Goal: Task Accomplishment & Management: Complete application form

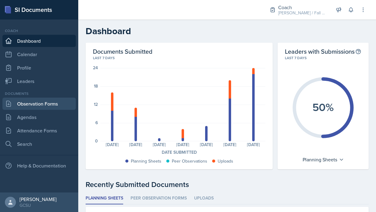
click at [50, 105] on link "Observation Forms" at bounding box center [38, 104] width 73 height 12
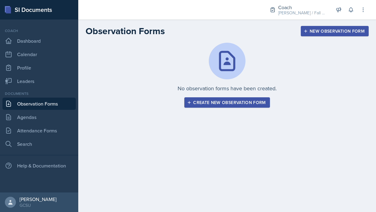
click at [209, 107] on button "Create new observation form" at bounding box center [226, 102] width 85 height 10
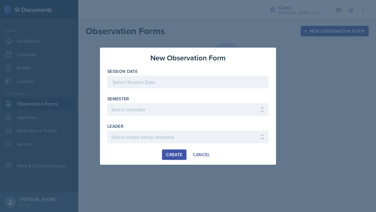
click at [148, 67] on div "New Observation Form Session Date September 2025 31 1 2 3 4 5 6 7 8 9 10 11 12 …" at bounding box center [188, 106] width 176 height 117
click at [151, 79] on div at bounding box center [187, 82] width 161 height 13
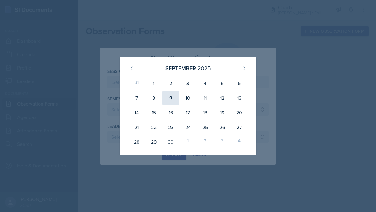
click at [171, 101] on div "9" at bounding box center [170, 98] width 17 height 15
type input "[DATE]"
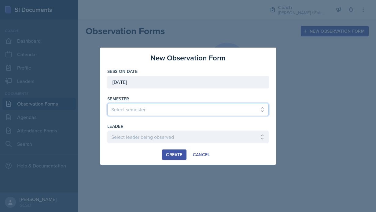
click at [135, 107] on select "Select semester All Spring 2020 Fall 2023 Spring 2019 Spring 2018 Fall 2017 Spr…" at bounding box center [187, 109] width 161 height 13
select select "986fdc3e-2246-4ffd-9cb8-78666de4ebed"
click at [107, 103] on select "Select semester All Spring 2020 Fall 2023 Spring 2019 Spring 2018 Fall 2017 Spr…" at bounding box center [187, 109] width 161 height 13
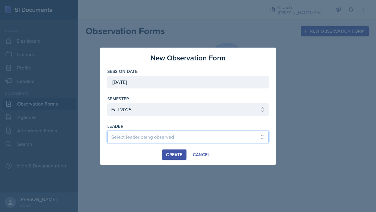
click at [156, 143] on select "Select leader being observed Anna Kroll / MATH 1113 / MAPP Ashton Mullendore / …" at bounding box center [187, 137] width 161 height 13
select select "9c8fd9bc-8fc0-42eb-9aeb-16dbcdb8fc38"
click at [107, 131] on select "Select leader being observed Anna Kroll / MATH 1113 / MAPP Ashton Mullendore / …" at bounding box center [187, 137] width 161 height 13
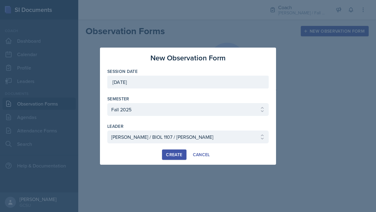
click at [168, 154] on div "Create" at bounding box center [174, 154] width 16 height 5
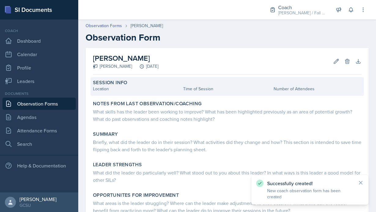
click at [125, 86] on div "Location" at bounding box center [137, 89] width 88 height 6
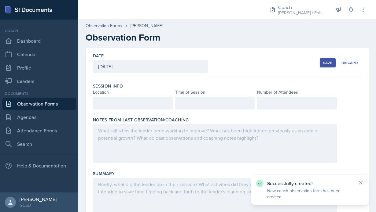
click at [124, 102] on div at bounding box center [133, 103] width 80 height 13
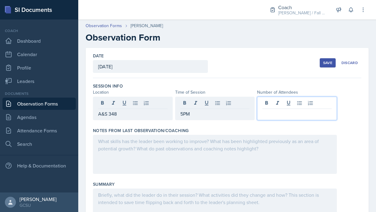
click at [151, 149] on div at bounding box center [215, 154] width 244 height 39
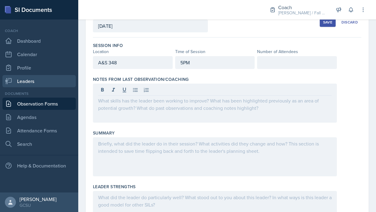
scroll to position [49, 0]
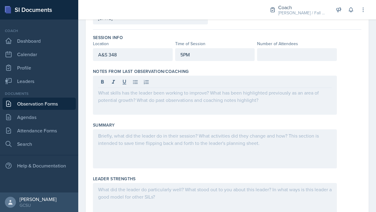
click at [149, 104] on div at bounding box center [215, 95] width 244 height 39
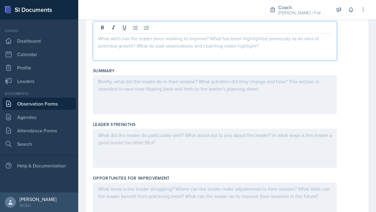
click at [145, 91] on div at bounding box center [215, 94] width 244 height 39
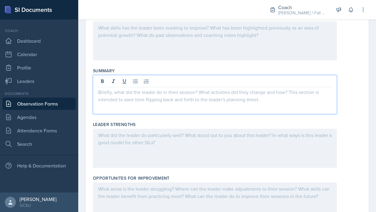
scroll to position [114, 0]
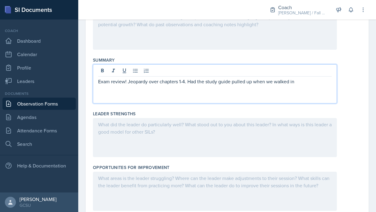
click at [232, 83] on p "Exam review! Jeopardy over chapters 1-4. Had the study guide pulled up when we …" at bounding box center [214, 81] width 233 height 7
drag, startPoint x: 330, startPoint y: 82, endPoint x: 293, endPoint y: 83, distance: 37.0
click at [293, 83] on p "Exam review! Jeopardy over chapters 1-4. Had the study guide from professor pul…" at bounding box center [214, 81] width 233 height 7
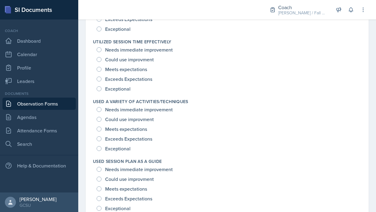
scroll to position [847, 0]
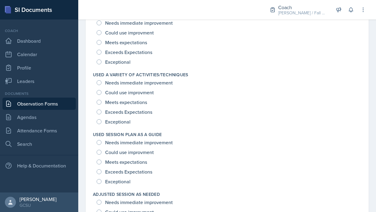
click at [145, 92] on span "Could use improvment" at bounding box center [129, 92] width 49 height 6
click at [101, 92] on input "Could use improvment" at bounding box center [99, 92] width 5 height 5
radio input "true"
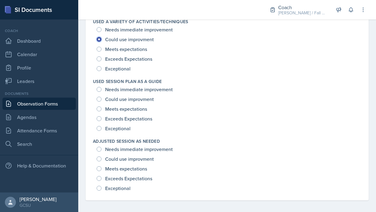
scroll to position [900, 0]
click at [134, 62] on div "Exceeds Expectations" at bounding box center [125, 59] width 57 height 10
click at [134, 52] on div "Meets expectations" at bounding box center [123, 49] width 52 height 10
click at [134, 59] on span "Exceeds Expectations" at bounding box center [128, 59] width 47 height 6
click at [101, 59] on input "Exceeds Expectations" at bounding box center [99, 58] width 5 height 5
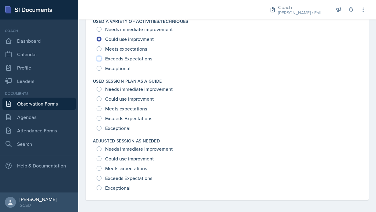
radio input "true"
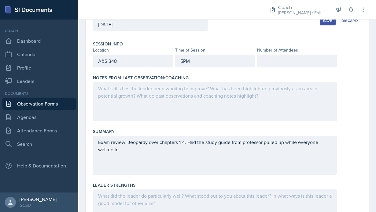
scroll to position [0, 0]
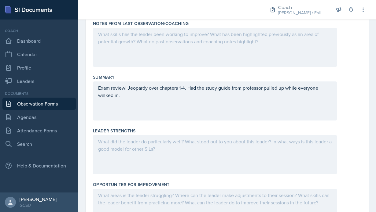
click at [158, 95] on p "Exam review! Jeopardy over chapters 1-4. Had the study guide from professor pul…" at bounding box center [214, 91] width 233 height 15
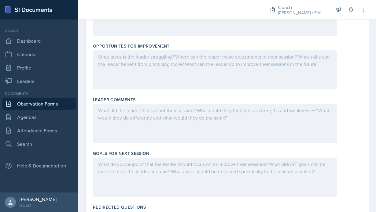
click at [142, 85] on div at bounding box center [215, 69] width 244 height 39
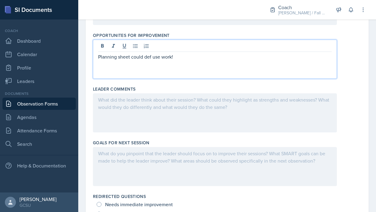
scroll to position [0, 0]
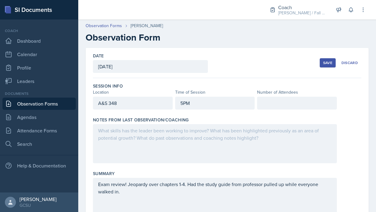
click at [239, 104] on div "5PM" at bounding box center [215, 103] width 80 height 13
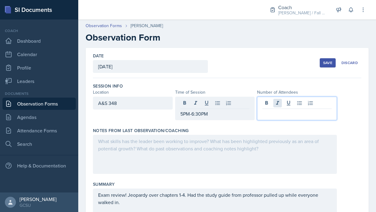
click at [275, 105] on div at bounding box center [297, 109] width 80 height 24
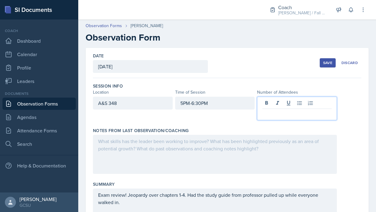
click at [275, 116] on p at bounding box center [296, 113] width 69 height 7
click at [119, 102] on div "A&S 348" at bounding box center [133, 103] width 80 height 13
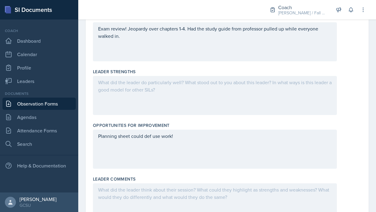
scroll to position [45, 0]
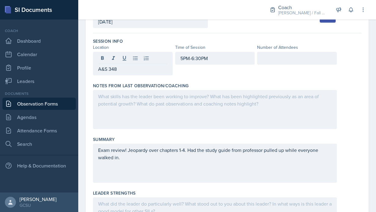
click at [122, 111] on div at bounding box center [215, 109] width 244 height 39
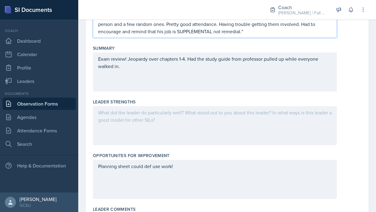
click at [133, 121] on div at bounding box center [215, 125] width 244 height 39
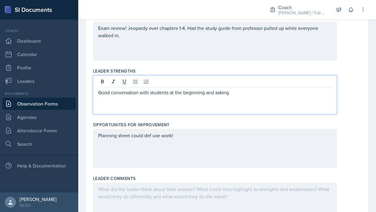
scroll to position [157, 0]
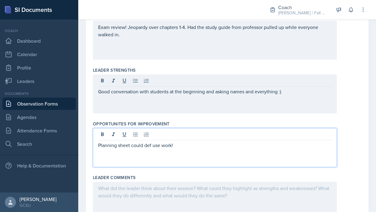
click at [191, 136] on div "Planning sheet could def use work!" at bounding box center [215, 147] width 244 height 39
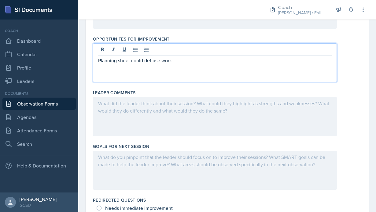
scroll to position [265, 0]
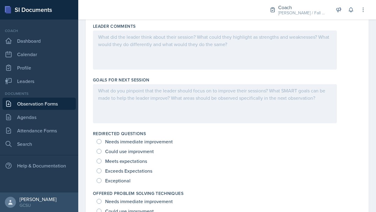
click at [139, 89] on p at bounding box center [214, 90] width 233 height 7
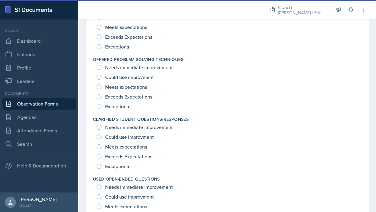
scroll to position [0, 0]
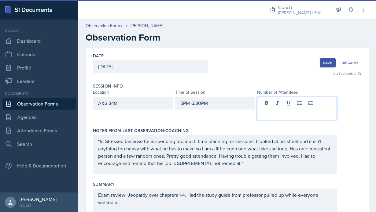
click at [319, 107] on div at bounding box center [297, 109] width 80 height 24
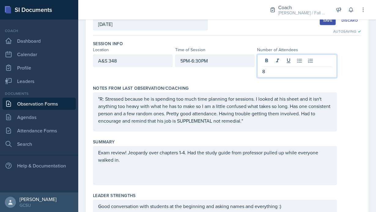
click at [307, 122] on p ""R: Stressed because he is spending too much time planning for sessions. I look…" at bounding box center [214, 109] width 233 height 29
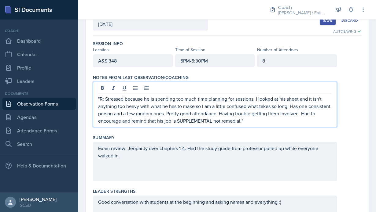
scroll to position [42, 0]
click at [220, 151] on div "Exam review! Jeopardy over chapters 1-4. Had the study guide from professor pul…" at bounding box center [215, 161] width 244 height 39
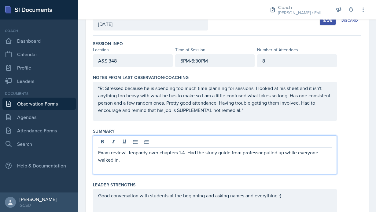
scroll to position [36, 0]
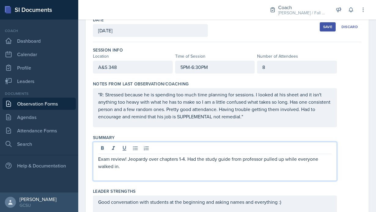
click at [228, 168] on p "Exam review! Jeopardy over chapters 1-4. Had the study guide from professor pul…" at bounding box center [214, 162] width 233 height 15
drag, startPoint x: 188, startPoint y: 159, endPoint x: 128, endPoint y: 160, distance: 59.9
click at [128, 160] on p "Exam review! Jeopardy over chapters 1-4. Had the study guide from professor pul…" at bounding box center [214, 162] width 233 height 15
copy p "Jeopardy over chapters 1-4."
click at [302, 162] on p "Exam review! Had the study guide from professor pulled up while everyone walked…" at bounding box center [214, 158] width 233 height 7
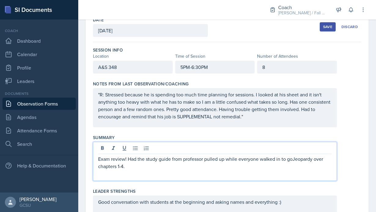
click at [291, 158] on p "Exam review! Had the study guide from professor pulled up while everyone walked…" at bounding box center [214, 162] width 233 height 15
click at [293, 159] on p "Exam review! Had the study guide from professor pulled up while everyone walked…" at bounding box center [214, 162] width 233 height 15
click at [294, 159] on p "Exam review! Had the study guide from professor pulled up while everyone walked…" at bounding box center [214, 158] width 233 height 7
drag, startPoint x: 304, startPoint y: 159, endPoint x: 282, endPoint y: 160, distance: 22.0
click at [282, 160] on p "Exam review! Had the study guide from professor pulled up while everyone walked…" at bounding box center [214, 158] width 233 height 7
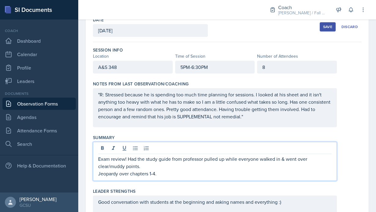
click at [257, 167] on p "Exam review! Had the study guide from professor pulled up while everyone walked…" at bounding box center [214, 162] width 233 height 15
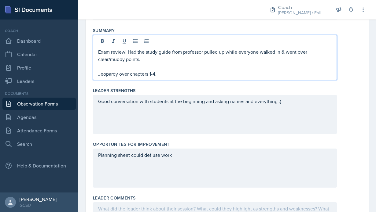
click at [130, 118] on div "Good conversation with students at the beginning and asking names and everythin…" at bounding box center [215, 114] width 244 height 39
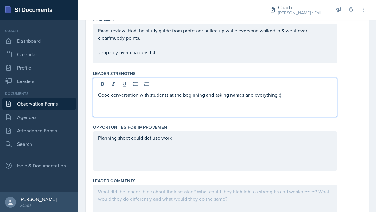
click at [134, 150] on div "Planning sheet could def use work" at bounding box center [215, 151] width 244 height 39
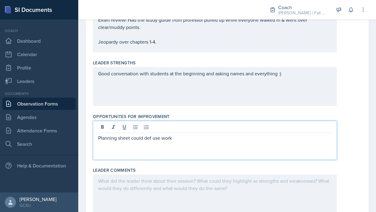
click at [151, 141] on p "Planning sheet could def use work" at bounding box center [214, 137] width 233 height 7
click at [192, 135] on p "Planning sheet could def use work" at bounding box center [214, 137] width 233 height 7
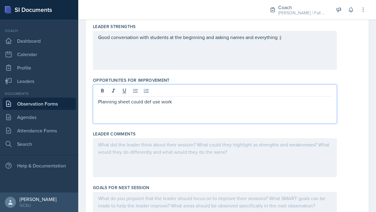
scroll to position [202, 0]
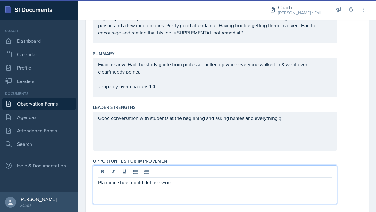
click at [275, 121] on p "Good conversation with students at the beginning and asking names and everythin…" at bounding box center [214, 118] width 233 height 7
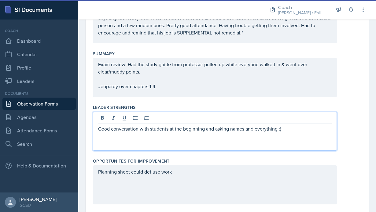
scroll to position [131, 0]
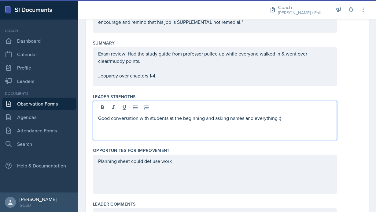
click at [289, 121] on p "Good conversation with students at the beginning and asking names and everythin…" at bounding box center [214, 118] width 233 height 7
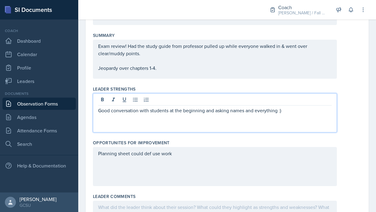
scroll to position [160, 0]
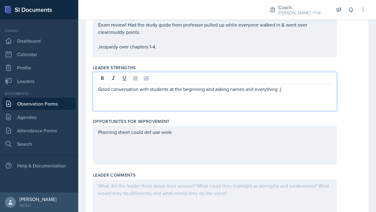
click at [237, 129] on p "Planning sheet could def use work" at bounding box center [214, 132] width 233 height 7
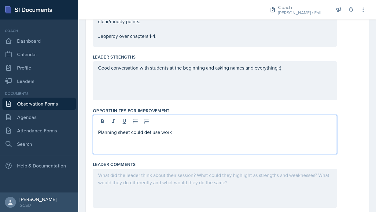
click at [309, 63] on div "Good conversation with students at the beginning and asking names and everythin…" at bounding box center [215, 80] width 244 height 39
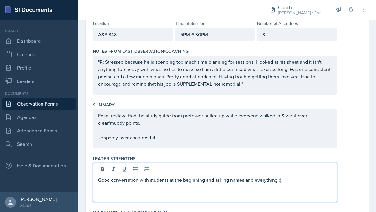
scroll to position [72, 0]
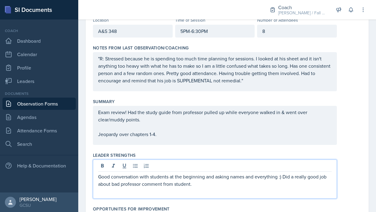
click at [282, 179] on p "Good conversation with students at the beginning and asking names and everythin…" at bounding box center [214, 180] width 233 height 15
click at [136, 168] on icon at bounding box center [135, 166] width 6 height 6
click at [98, 178] on p "Good conversation with students at the beginning and asking names and everythin…" at bounding box center [214, 176] width 233 height 7
click at [136, 169] on button at bounding box center [135, 166] width 9 height 9
click at [138, 191] on div "Good conversation with students at the beginning and asking names and everythin…" at bounding box center [215, 179] width 244 height 39
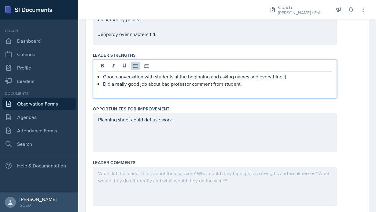
click at [167, 123] on p "Planning sheet could def use work" at bounding box center [214, 119] width 233 height 7
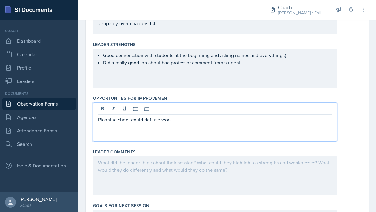
click at [98, 121] on div "Planning sheet could def use work" at bounding box center [215, 122] width 244 height 39
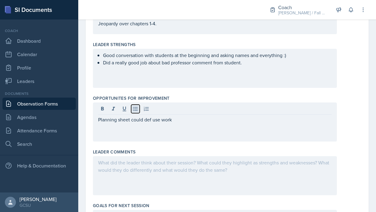
click at [133, 112] on button at bounding box center [135, 109] width 9 height 9
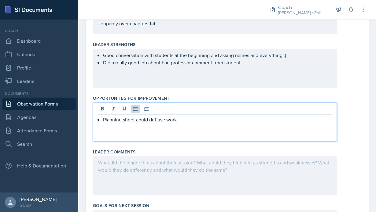
click at [180, 124] on div "Planning sheet could def use work" at bounding box center [215, 122] width 244 height 39
click at [184, 122] on p "Planning sheet could def use work" at bounding box center [217, 119] width 228 height 7
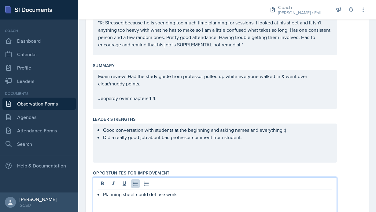
scroll to position [74, 0]
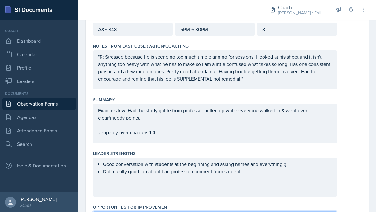
click at [194, 180] on div "Good conversation with students at the beginning and asking names and everythin…" at bounding box center [215, 177] width 244 height 39
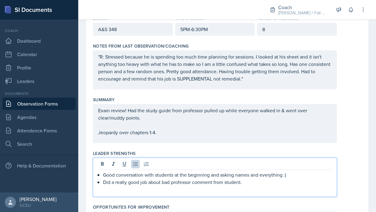
scroll to position [85, 0]
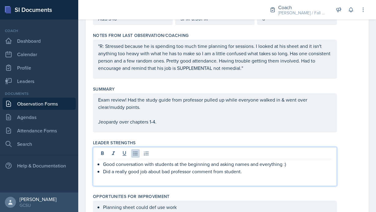
click at [254, 178] on div "Good conversation with students at the beginning and asking names and everythin…" at bounding box center [215, 166] width 244 height 39
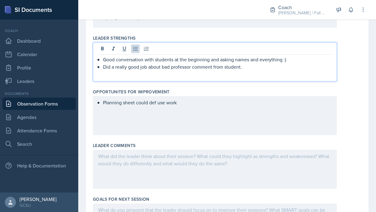
click at [220, 104] on p "Planning sheet could def use work" at bounding box center [217, 102] width 228 height 7
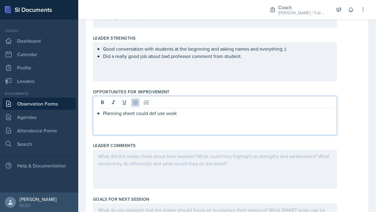
scroll to position [200, 0]
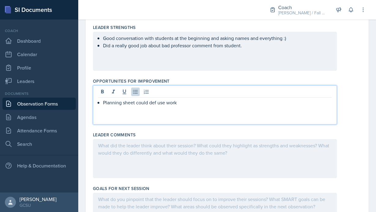
click at [260, 42] on div "Good conversation with students at the beginning and asking names and everythin…" at bounding box center [215, 51] width 244 height 39
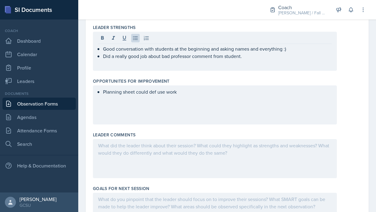
click at [253, 61] on div "Good conversation with students at the beginning and asking names and everythin…" at bounding box center [215, 51] width 244 height 39
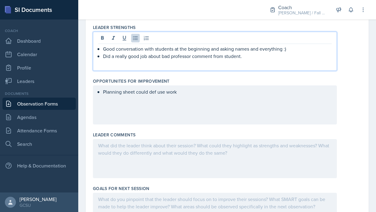
click at [245, 59] on p "Did a really good job about bad professor comment from student." at bounding box center [217, 56] width 228 height 7
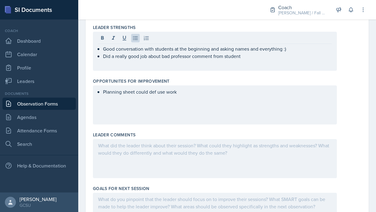
click at [208, 107] on div "Planning sheet could def use work" at bounding box center [215, 105] width 244 height 39
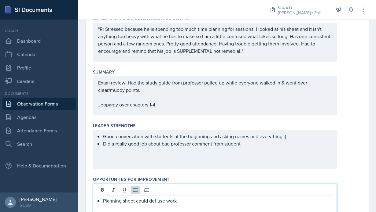
scroll to position [70, 0]
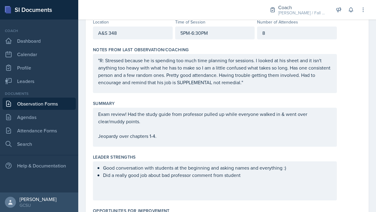
click at [169, 121] on p "Exam review! Had the study guide from professor pulled up while everyone walked…" at bounding box center [214, 118] width 233 height 15
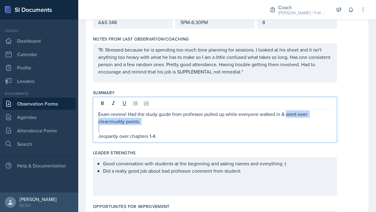
drag, startPoint x: 169, startPoint y: 121, endPoint x: 286, endPoint y: 115, distance: 117.4
click at [286, 115] on p "Exam review! Had the study guide from professor pulled up while everyone walked…" at bounding box center [214, 118] width 233 height 15
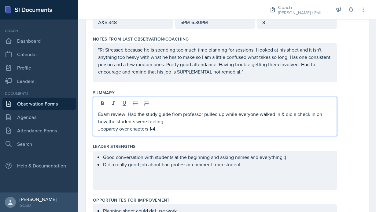
click at [162, 122] on p "Exam review! Had the study guide from professor pulled up while everyone walked…" at bounding box center [214, 118] width 233 height 15
click at [213, 122] on p "Exam review! Had the study guide from professor pulled up while everyone walked…" at bounding box center [214, 118] width 233 height 15
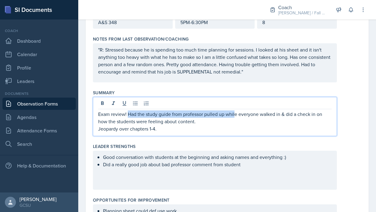
drag, startPoint x: 128, startPoint y: 114, endPoint x: 236, endPoint y: 117, distance: 108.1
click at [236, 117] on p "Exam review! Had the study guide from professor pulled up while everyone walked…" at bounding box center [214, 118] width 233 height 15
click at [237, 125] on p "Jeopardy over chapters 1-4." at bounding box center [214, 128] width 233 height 7
drag, startPoint x: 145, startPoint y: 115, endPoint x: 127, endPoint y: 115, distance: 18.0
click at [127, 115] on p "Exam review! Had the study guide from professor pulled up while everyone walked…" at bounding box center [214, 118] width 233 height 15
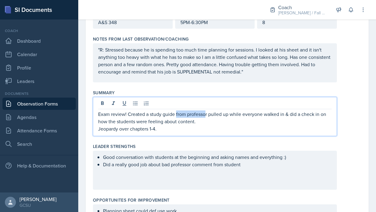
drag, startPoint x: 206, startPoint y: 115, endPoint x: 176, endPoint y: 115, distance: 29.9
click at [176, 115] on p "Exam review! Created a study guide from professor pulled up while everyone walk…" at bounding box center [214, 118] width 233 height 15
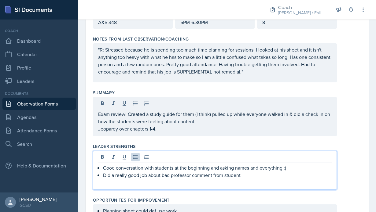
drag, startPoint x: 290, startPoint y: 158, endPoint x: 226, endPoint y: 164, distance: 64.4
click at [226, 164] on div "Good conversation with students at the beginning and asking names and everythin…" at bounding box center [215, 170] width 244 height 39
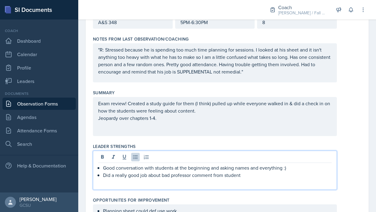
drag, startPoint x: 299, startPoint y: 166, endPoint x: 174, endPoint y: 168, distance: 124.3
click at [174, 168] on p "Good conversation with students at the beginning and asking names and everythin…" at bounding box center [217, 167] width 228 height 7
click at [231, 111] on p "Exam review! Created a study guide for them (I think) pulled up while everyone …" at bounding box center [214, 107] width 233 height 15
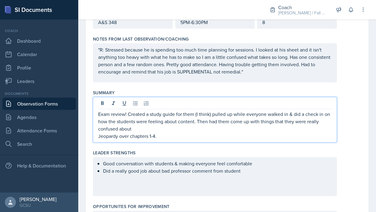
click at [160, 120] on p "Exam review! Created a study guide for them (I think) pulled up while everyone …" at bounding box center [214, 122] width 233 height 22
click at [158, 128] on p "Exam review! Created a study guide for them (I think) pulled up while everyone …" at bounding box center [214, 122] width 233 height 22
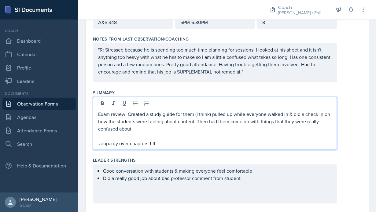
click at [145, 128] on p "Exam review! Created a study guide for them (I think) pulled up while everyone …" at bounding box center [214, 122] width 233 height 22
drag, startPoint x: 145, startPoint y: 128, endPoint x: 141, endPoint y: 129, distance: 4.1
click at [141, 129] on p "Exam review! Created a study guide for them (I think) pulled up while everyone …" at bounding box center [214, 122] width 233 height 22
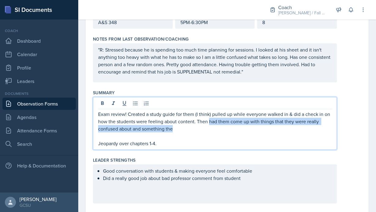
drag, startPoint x: 192, startPoint y: 129, endPoint x: 208, endPoint y: 121, distance: 18.0
click at [208, 121] on p "Exam review! Created a study guide for them (I think) pulled up while everyone …" at bounding box center [214, 122] width 233 height 22
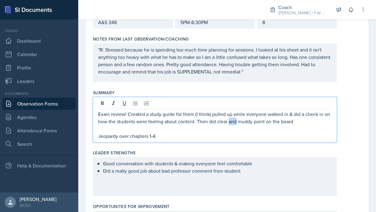
drag, startPoint x: 236, startPoint y: 122, endPoint x: 228, endPoint y: 122, distance: 8.2
click at [228, 122] on p "Exam review! Created a study guide for them (I think) pulled up while everyone …" at bounding box center [214, 118] width 233 height 15
click at [293, 126] on p at bounding box center [214, 128] width 233 height 7
click at [290, 124] on p "Exam review! Created a study guide for them (I think) pulled up while everyone …" at bounding box center [214, 118] width 233 height 15
click at [271, 122] on p "Exam review! Created a study guide for them (I think) pulled up while everyone …" at bounding box center [214, 118] width 233 height 15
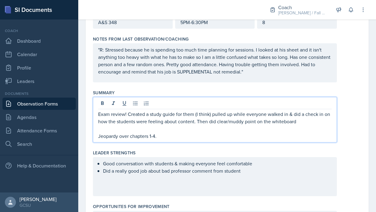
click at [302, 122] on p "Exam review! Created a study guide for them (I think) pulled up while everyone …" at bounding box center [214, 118] width 233 height 15
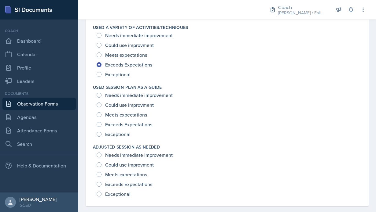
scroll to position [916, 0]
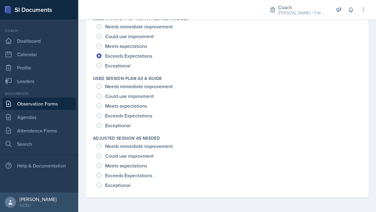
click at [127, 123] on span "Exceptional" at bounding box center [117, 125] width 25 height 6
click at [101, 123] on input "Exceptional" at bounding box center [99, 125] width 5 height 5
radio input "true"
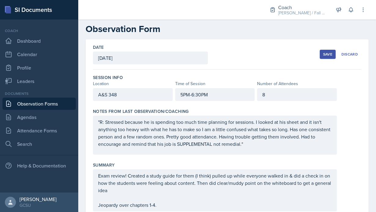
scroll to position [0, 0]
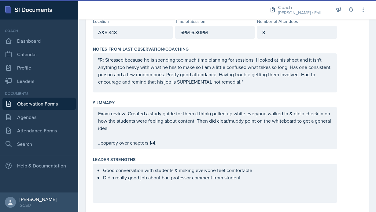
click at [167, 127] on p "Exam review! Created a study guide for them (I think) pulled up while everyone …" at bounding box center [214, 121] width 233 height 22
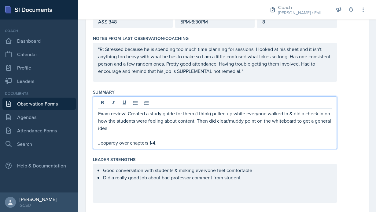
drag, startPoint x: 167, startPoint y: 127, endPoint x: 297, endPoint y: 121, distance: 129.6
click at [297, 121] on p "Exam review! Created a study guide for them (I think) pulled up while everyone …" at bounding box center [214, 121] width 233 height 22
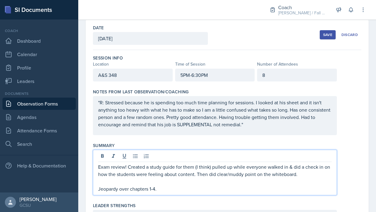
scroll to position [0, 0]
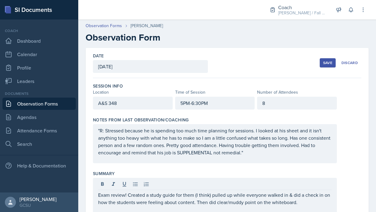
click at [327, 63] on div "Save" at bounding box center [327, 62] width 9 height 5
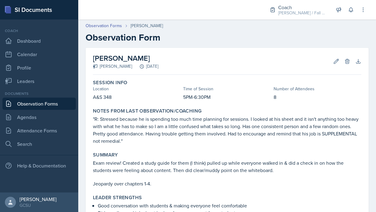
click at [340, 67] on div "Caleb Provenzano Avery Halseth September 9th, 2025 Edit Delete Download Autosav…" at bounding box center [227, 61] width 268 height 27
click at [339, 66] on button "Edit" at bounding box center [335, 61] width 11 height 11
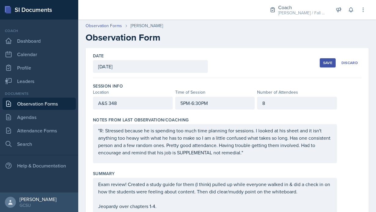
click at [292, 109] on div "8" at bounding box center [297, 103] width 80 height 13
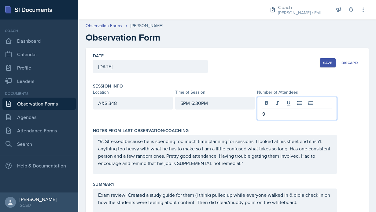
click at [327, 65] on div "Save" at bounding box center [327, 62] width 9 height 5
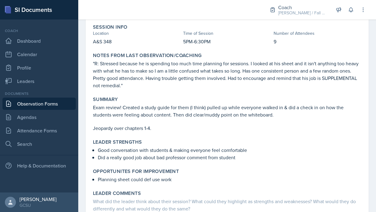
scroll to position [56, 0]
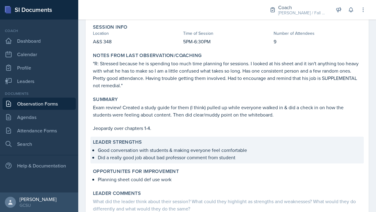
click at [244, 150] on p "Good conversation with students & making everyone feel comfortable" at bounding box center [229, 150] width 263 height 7
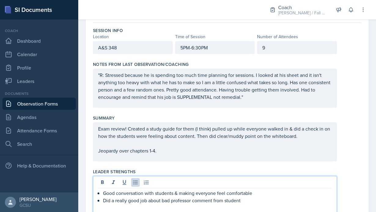
click at [253, 182] on div "Good conversation with students & making everyone feel comfortable Did a really…" at bounding box center [215, 195] width 244 height 39
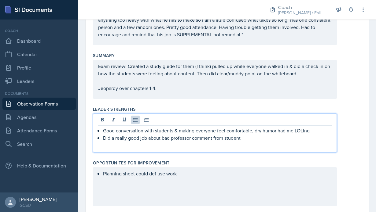
scroll to position [135, 0]
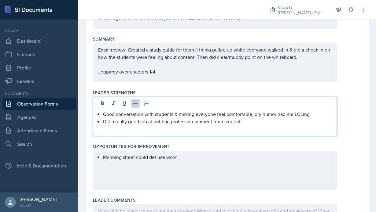
click at [236, 130] on div "Good conversation with students & making everyone feel comfortable, dry humor h…" at bounding box center [215, 116] width 244 height 39
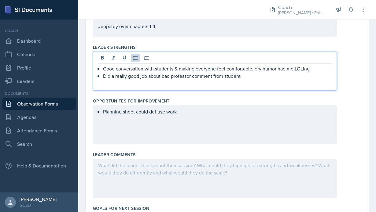
click at [195, 129] on div "Planning sheet could def use work" at bounding box center [215, 124] width 244 height 39
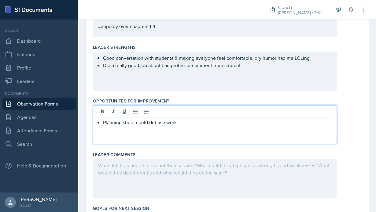
scroll to position [191, 0]
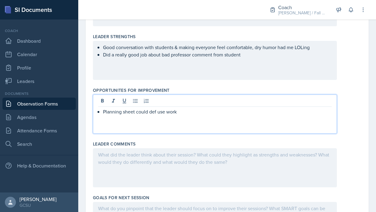
click at [190, 118] on div "Planning sheet could def use work" at bounding box center [215, 114] width 244 height 39
click at [185, 114] on p "Planning sheet could def use work" at bounding box center [217, 111] width 228 height 7
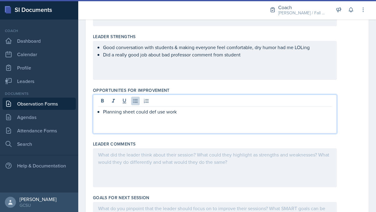
click at [255, 51] on div "Good conversation with students & making everyone feel comfortable, dry humor h…" at bounding box center [215, 60] width 244 height 39
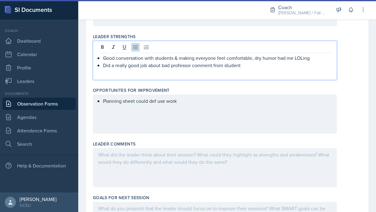
click at [250, 67] on p "Did a really good job about bad professor comment from student" at bounding box center [217, 65] width 228 height 7
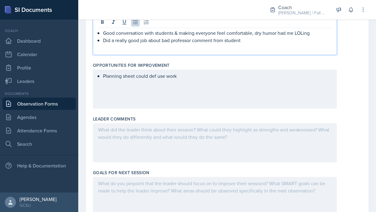
scroll to position [84, 0]
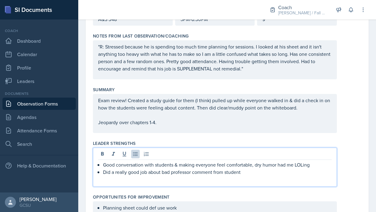
click at [304, 109] on p "Exam review! Created a study guide for them (I think) pulled up while everyone …" at bounding box center [214, 104] width 233 height 15
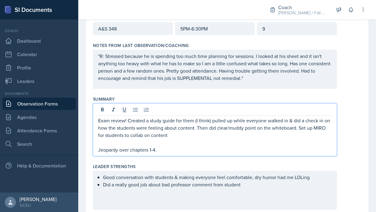
scroll to position [113, 0]
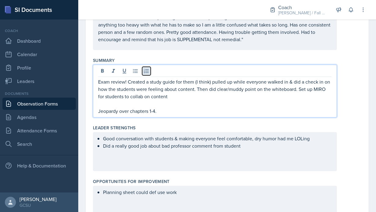
click at [143, 72] on button at bounding box center [146, 71] width 9 height 9
drag, startPoint x: 133, startPoint y: 82, endPoint x: 102, endPoint y: 81, distance: 30.2
click at [103, 81] on li "Exam review! Created a study guide for them (I think) pulled up while everyone …" at bounding box center [217, 89] width 228 height 22
click at [182, 90] on p "Created a study guide for them (I think) pulled up while everyone walked in & d…" at bounding box center [217, 89] width 228 height 22
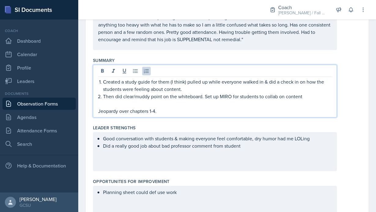
click at [123, 97] on p "Then did clear/muddy point on the whiteboard. Set up MIRO for students to colla…" at bounding box center [217, 96] width 228 height 7
drag, startPoint x: 125, startPoint y: 97, endPoint x: 103, endPoint y: 97, distance: 21.7
click at [103, 97] on p "Then did clear/muddy point on the whiteboard. Set up MIRO for students to colla…" at bounding box center [217, 96] width 228 height 7
click at [184, 96] on p "Clear/muddy point on the whiteboard. Set up MIRO for students to collab on cont…" at bounding box center [217, 96] width 228 height 7
click at [185, 96] on p "Clear/muddy point on the whiteboard. Set up MIRO for students to collab on cont…" at bounding box center [217, 96] width 228 height 7
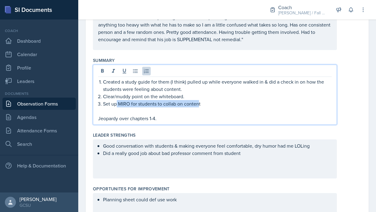
drag, startPoint x: 199, startPoint y: 104, endPoint x: 115, endPoint y: 103, distance: 83.4
click at [115, 103] on p "Set up MIRO for students to collab on content" at bounding box center [217, 103] width 228 height 7
click at [199, 109] on p at bounding box center [214, 110] width 233 height 7
drag, startPoint x: 206, startPoint y: 106, endPoint x: 104, endPoint y: 105, distance: 102.3
click at [104, 105] on p "Set up MIRO for students to collab on content" at bounding box center [217, 103] width 228 height 7
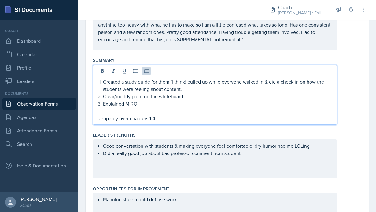
click at [124, 105] on p "Explained MIRO" at bounding box center [217, 103] width 228 height 7
click at [169, 103] on p "Explained collaborative MIRO" at bounding box center [217, 103] width 228 height 7
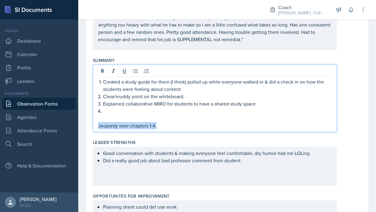
drag, startPoint x: 168, startPoint y: 127, endPoint x: 89, endPoint y: 126, distance: 79.1
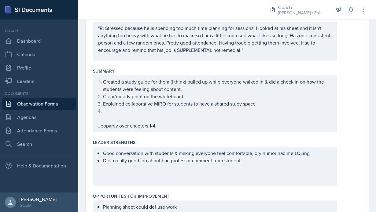
click at [97, 127] on div "Created a study guide for them (I think) pulled up while everyone walked in & d…" at bounding box center [215, 103] width 244 height 57
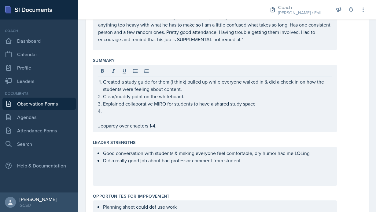
click at [96, 125] on div "Created a study guide for them (I think) pulled up while everyone walked in & d…" at bounding box center [215, 98] width 244 height 67
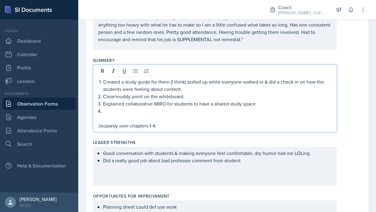
click at [97, 127] on div "Created a study guide for them (I think) pulled up while everyone walked in & d…" at bounding box center [215, 98] width 244 height 67
click at [166, 124] on p "Jeopardy over chapters 1-4." at bounding box center [214, 125] width 233 height 7
click at [99, 126] on p "Jeopardy over chapters 1-4." at bounding box center [214, 125] width 233 height 7
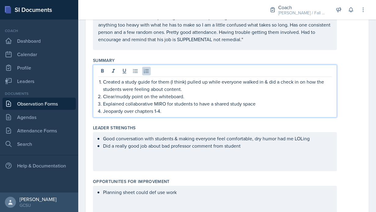
click at [167, 111] on p "Jeopardy over chapters 1-4." at bounding box center [217, 110] width 228 height 7
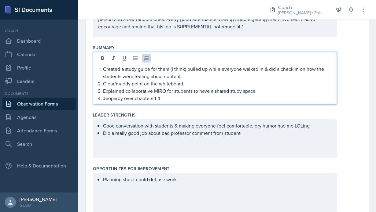
click at [263, 92] on p "Explained collaborative MIRO for students to have a shared study space" at bounding box center [217, 90] width 228 height 7
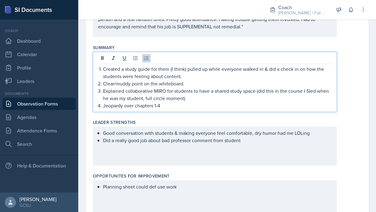
click at [211, 111] on div "Created a study guide for them (I think) pulled up while everyone walked in & d…" at bounding box center [215, 82] width 244 height 60
click at [202, 110] on div "Created a study guide for them (I think) pulled up while everyone walked in & d…" at bounding box center [215, 82] width 244 height 60
click at [149, 112] on div "Summary Created a study guide for them (I think) pulled up while everyone walke…" at bounding box center [227, 79] width 268 height 75
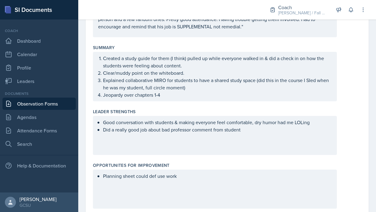
click at [171, 101] on div "Created a study guide for them (I think) pulled up while everyone walked in & d…" at bounding box center [215, 76] width 244 height 49
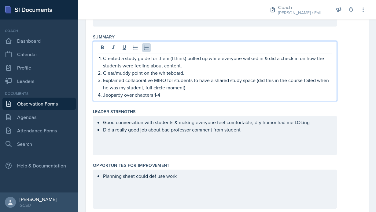
click at [166, 98] on p "Jeopardy over chapters 1-4" at bounding box center [217, 94] width 228 height 7
click at [185, 58] on p "Created a study guide for them (I think) pulled up while everyone walked in & d…" at bounding box center [217, 62] width 228 height 15
click at [192, 71] on p "Clear/muddy point on the whiteboard." at bounding box center [217, 72] width 228 height 7
click at [191, 66] on p "Created a study guide for them (I think) pulled up while everyone walked in & d…" at bounding box center [217, 62] width 228 height 15
click at [194, 76] on p "Clear/muddy point on the whiteboard." at bounding box center [217, 72] width 228 height 7
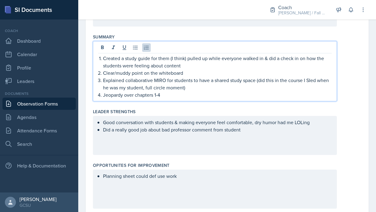
click at [178, 94] on p "Jeopardy over chapters 1-4" at bounding box center [217, 94] width 228 height 7
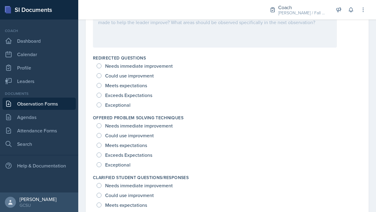
scroll to position [423, 0]
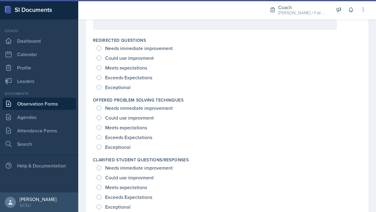
click at [128, 148] on span "Exceptional" at bounding box center [117, 147] width 25 height 6
click at [101, 148] on input "Exceptional" at bounding box center [99, 147] width 5 height 5
radio input "true"
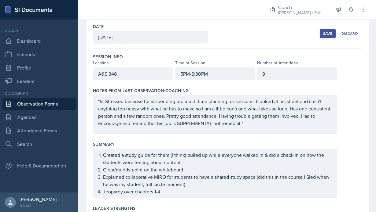
scroll to position [0, 0]
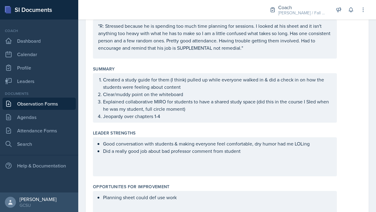
click at [161, 115] on p "Jeopardy over chapters 1-4" at bounding box center [217, 116] width 228 height 7
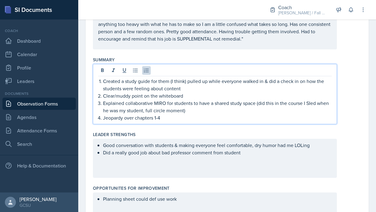
scroll to position [115, 0]
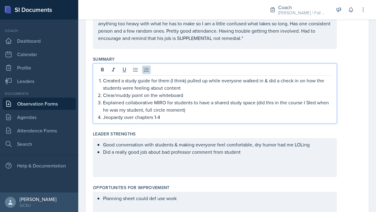
click at [256, 121] on p "Jeopardy over chapters 1-4" at bounding box center [217, 117] width 228 height 7
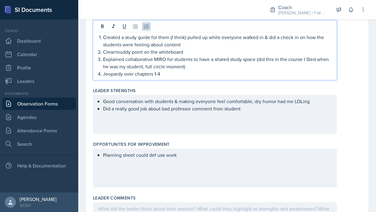
click at [243, 124] on div "Good conversation with students & making everyone feel comfortable, dry humor h…" at bounding box center [215, 114] width 244 height 39
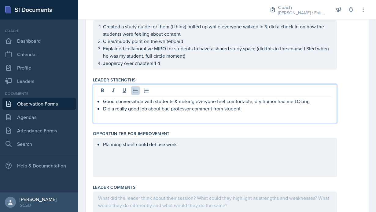
scroll to position [169, 0]
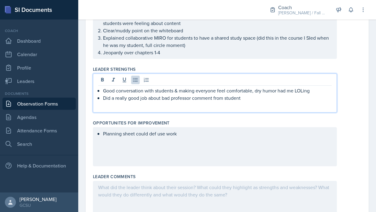
click at [180, 134] on div "Planning sheet could def use work" at bounding box center [215, 146] width 244 height 39
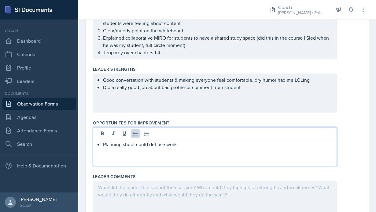
click at [250, 89] on div "Good conversation with students & making everyone feel comfortable, dry humor h…" at bounding box center [214, 83] width 233 height 15
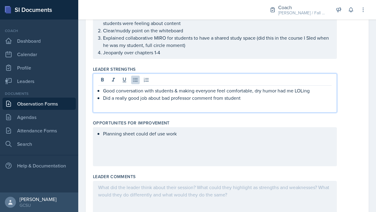
click at [153, 147] on div "Planning sheet could def use work" at bounding box center [215, 146] width 244 height 39
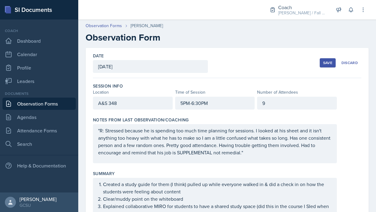
scroll to position [106, 0]
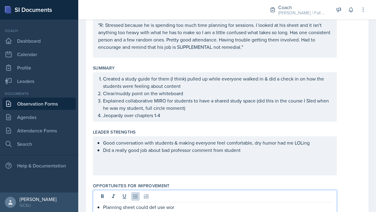
click at [256, 151] on div "Good conversation with students & making everyone feel comfortable, dry humor h…" at bounding box center [214, 146] width 233 height 15
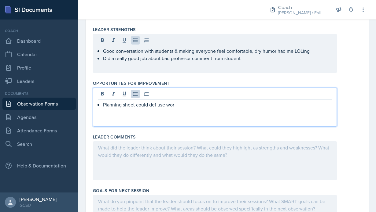
scroll to position [219, 0]
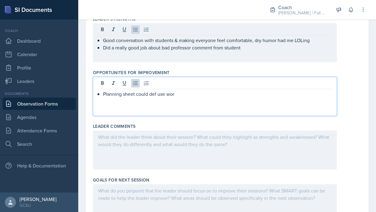
click at [193, 97] on p "Planning sheet could def use wor" at bounding box center [217, 93] width 228 height 7
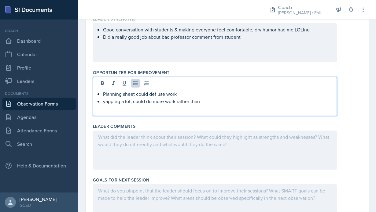
drag, startPoint x: 223, startPoint y: 98, endPoint x: 104, endPoint y: 98, distance: 119.4
click at [104, 98] on p "yapping a lot, could do more work rather than" at bounding box center [217, 101] width 228 height 7
click at [251, 38] on div "Good conversation with students & making everyone feel comfortable, dry humor h…" at bounding box center [214, 33] width 233 height 15
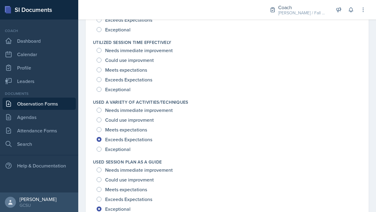
scroll to position [822, 0]
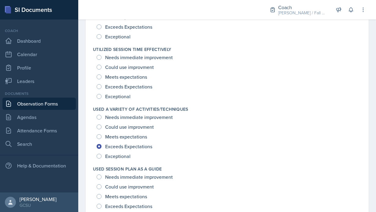
click at [124, 94] on span "Exceptional" at bounding box center [117, 96] width 25 height 6
click at [101, 94] on input "Exceptional" at bounding box center [99, 96] width 5 height 5
radio input "true"
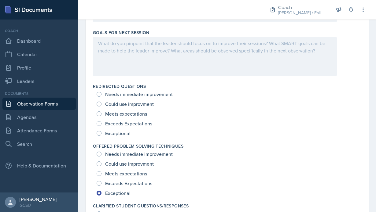
scroll to position [367, 0]
click at [123, 133] on span "Exceptional" at bounding box center [117, 133] width 25 height 6
click at [101, 133] on input "Exceptional" at bounding box center [99, 133] width 5 height 5
radio input "true"
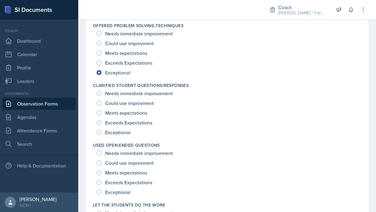
scroll to position [487, 0]
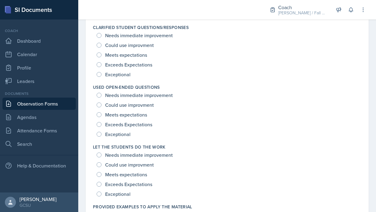
click at [122, 137] on span "Exceptional" at bounding box center [117, 134] width 25 height 6
click at [101, 137] on input "Exceptional" at bounding box center [99, 134] width 5 height 5
radio input "true"
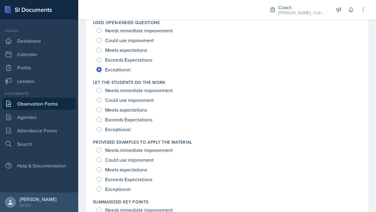
scroll to position [612, 0]
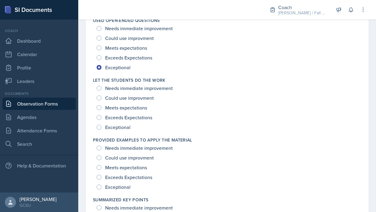
click at [121, 122] on div "Exceeds Expectations" at bounding box center [125, 118] width 57 height 10
click at [121, 123] on div "Exceptional" at bounding box center [114, 127] width 35 height 10
click at [116, 132] on div "Let The Students Do The Work Needs immediate improvement Could use improvment M…" at bounding box center [227, 105] width 268 height 60
click at [116, 131] on div "Exceptional" at bounding box center [114, 127] width 35 height 10
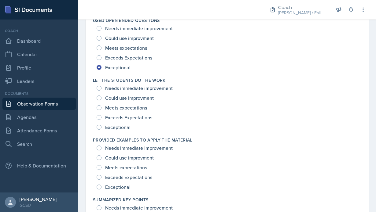
click at [119, 124] on span "Exceptional" at bounding box center [117, 127] width 25 height 6
click at [101, 125] on input "Exceptional" at bounding box center [99, 127] width 5 height 5
radio input "true"
click at [119, 124] on span "Exceptional" at bounding box center [117, 127] width 25 height 6
click at [101, 125] on input "Exceptional" at bounding box center [99, 127] width 5 height 5
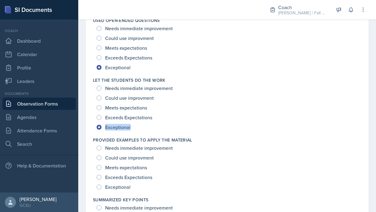
click at [106, 182] on div "Exceptional" at bounding box center [114, 187] width 35 height 10
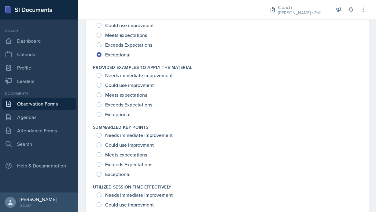
scroll to position [692, 0]
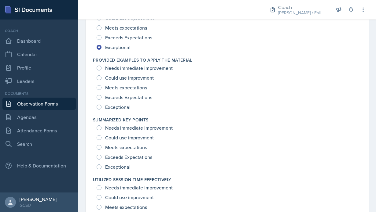
click at [107, 104] on span "Exceptional" at bounding box center [117, 107] width 25 height 6
click at [101, 105] on input "Exceptional" at bounding box center [99, 107] width 5 height 5
radio input "true"
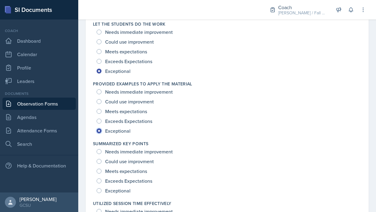
scroll to position [672, 0]
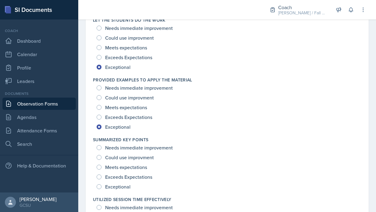
click at [114, 155] on span "Could use improvment" at bounding box center [129, 158] width 49 height 6
click at [101, 155] on input "Could use improvment" at bounding box center [99, 157] width 5 height 5
radio input "true"
click at [115, 184] on span "Exceptional" at bounding box center [117, 187] width 25 height 6
click at [101, 184] on input "Exceptional" at bounding box center [99, 186] width 5 height 5
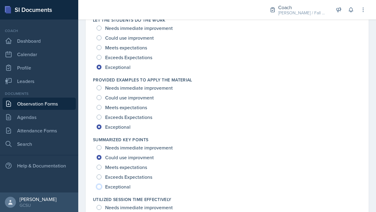
radio input "true"
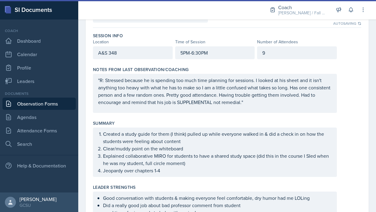
scroll to position [0, 0]
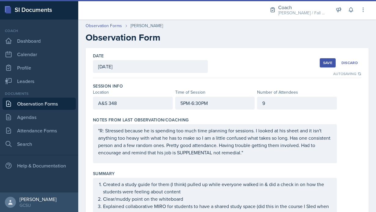
click at [331, 64] on div "Save" at bounding box center [327, 62] width 9 height 5
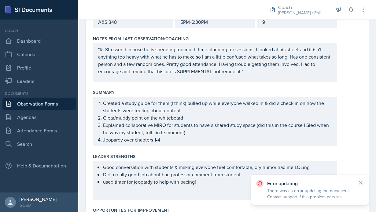
scroll to position [82, 0]
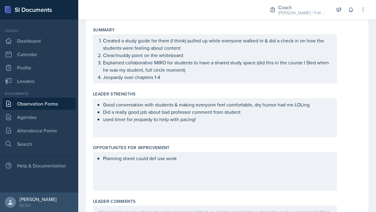
click at [211, 123] on div "Good conversation with students & making everyone feel comfortable, dry humor h…" at bounding box center [215, 117] width 244 height 39
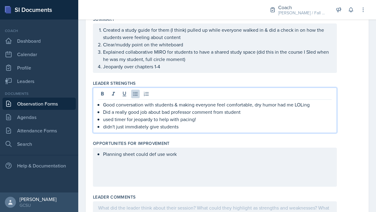
click at [135, 126] on p "didn't just immdiately give students" at bounding box center [217, 126] width 228 height 7
click at [179, 126] on p "didn't just immediately give students" at bounding box center [217, 126] width 228 height 7
click at [189, 127] on p "didn't just immediately give students" at bounding box center [217, 126] width 228 height 7
click at [143, 128] on p "didn't just immediately give students" at bounding box center [217, 126] width 228 height 7
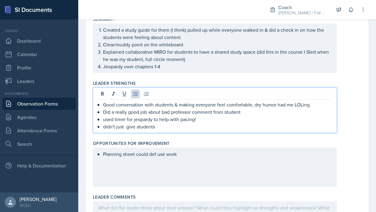
click at [175, 127] on p "didn't just give students" at bounding box center [217, 126] width 228 height 7
click at [126, 128] on p "didn't just give students" at bounding box center [217, 126] width 228 height 7
click at [172, 130] on p "didn't just give students" at bounding box center [217, 126] width 228 height 7
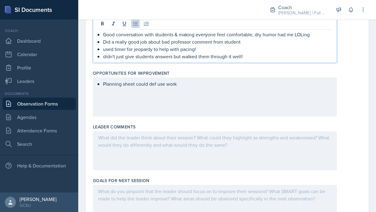
scroll to position [225, 0]
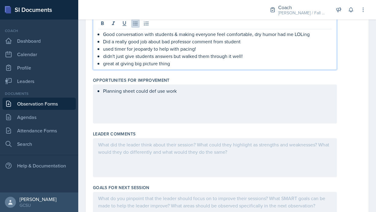
click at [163, 62] on p "great at giving big picture thing" at bounding box center [217, 63] width 228 height 7
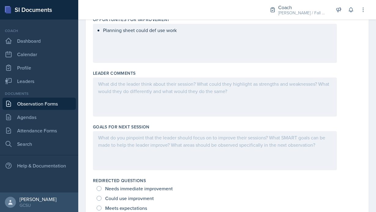
click at [193, 90] on div at bounding box center [215, 97] width 244 height 39
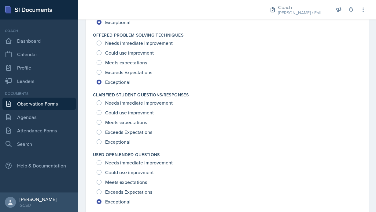
scroll to position [488, 0]
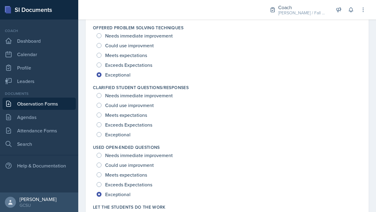
click at [129, 132] on span "Exceptional" at bounding box center [117, 135] width 25 height 6
click at [101, 132] on input "Exceptional" at bounding box center [99, 134] width 5 height 5
radio input "true"
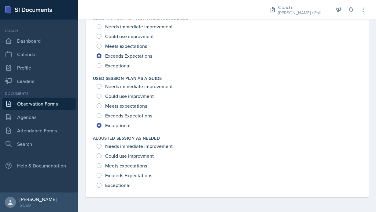
scroll to position [915, 0]
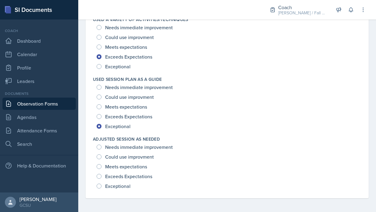
click at [126, 177] on span "Exceeds Expectations" at bounding box center [128, 176] width 47 height 6
click at [101, 177] on input "Exceeds Expectations" at bounding box center [99, 176] width 5 height 5
radio input "true"
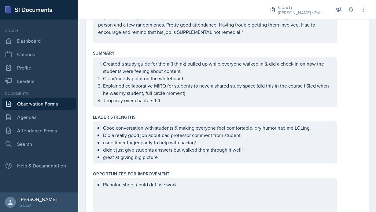
scroll to position [0, 0]
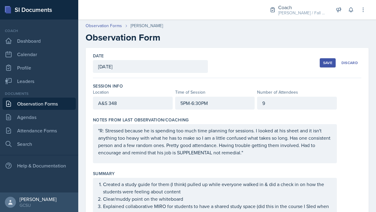
click at [325, 61] on div "Save" at bounding box center [327, 62] width 9 height 5
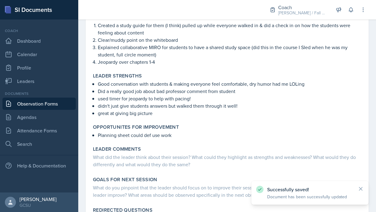
scroll to position [138, 0]
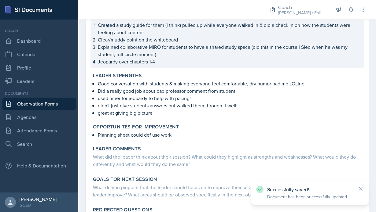
click at [203, 63] on p "Jeopardy over chapters 1-4" at bounding box center [229, 61] width 263 height 7
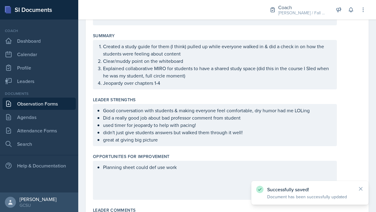
scroll to position [0, 0]
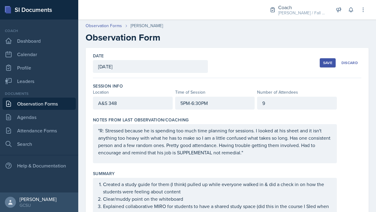
click at [326, 59] on button "Save" at bounding box center [327, 62] width 16 height 9
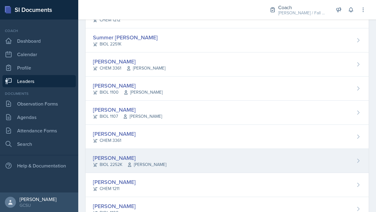
scroll to position [601, 0]
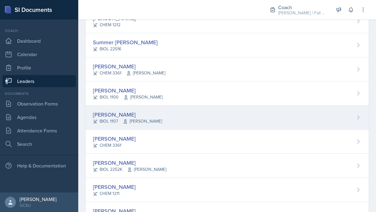
click at [144, 120] on span "[PERSON_NAME]" at bounding box center [142, 121] width 39 height 6
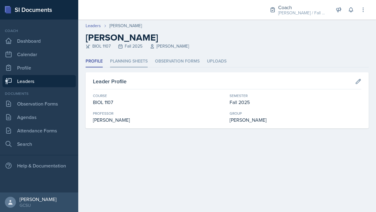
click at [126, 63] on li "Planning Sheets" at bounding box center [129, 62] width 38 height 12
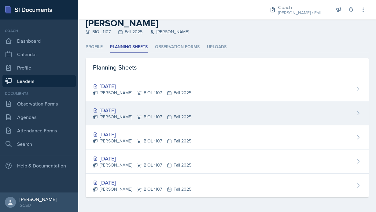
scroll to position [14, 0]
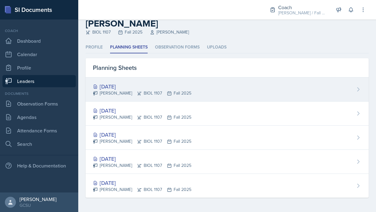
click at [148, 89] on div "[DATE]" at bounding box center [142, 86] width 98 height 8
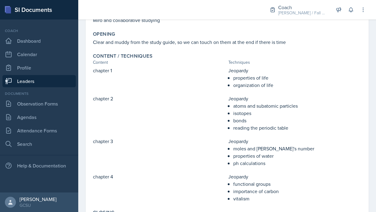
scroll to position [99, 0]
click at [29, 116] on link "Agendas" at bounding box center [38, 117] width 73 height 12
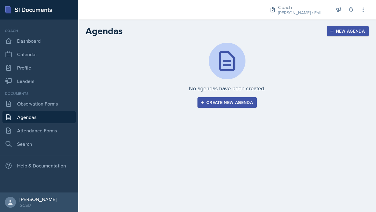
click at [40, 137] on div "Documents Observation Forms [GEOGRAPHIC_DATA] Attendance Forms Search" at bounding box center [38, 120] width 73 height 59
click at [40, 130] on link "Attendance Forms" at bounding box center [38, 131] width 73 height 12
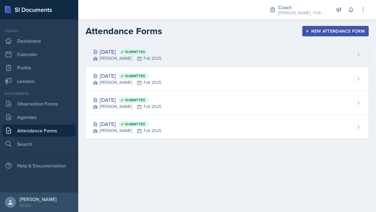
click at [161, 59] on div "[PERSON_NAME] Fall 2025" at bounding box center [127, 58] width 68 height 6
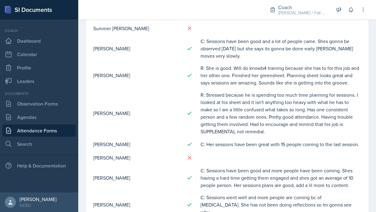
scroll to position [644, 0]
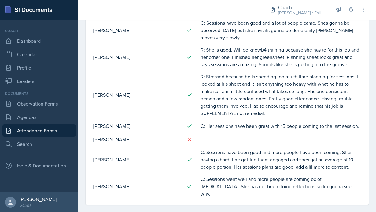
drag, startPoint x: 206, startPoint y: 76, endPoint x: 276, endPoint y: 116, distance: 80.9
click at [276, 116] on td "R: Stressed because he is spending too much time planning for sessions. I looke…" at bounding box center [280, 95] width 161 height 49
copy td "Stressed because he is spending too much time planning for sessions. I looked a…"
click at [200, 78] on td "R: Stressed because he is spending too much time planning for sessions. I looke…" at bounding box center [280, 95] width 161 height 49
drag, startPoint x: 201, startPoint y: 77, endPoint x: 267, endPoint y: 112, distance: 74.9
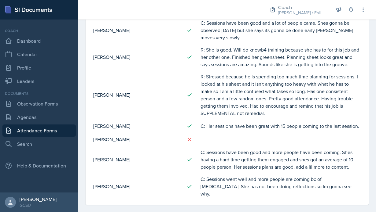
click at [267, 112] on td "R: Stressed because he is spending too much time planning for sessions. I looke…" at bounding box center [280, 95] width 161 height 49
copy td "R: Stressed because he is spending too much time planning for sessions. I looke…"
click at [219, 146] on td "C: Sessions have been good and more people have been coming. Shes having a hard…" at bounding box center [280, 159] width 161 height 27
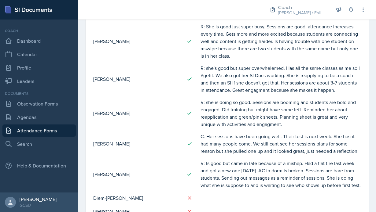
scroll to position [219, 0]
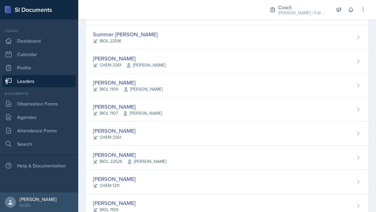
scroll to position [609, 0]
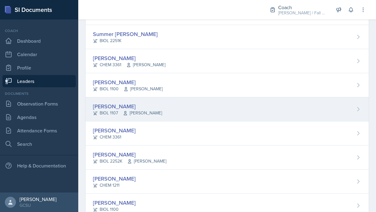
click at [109, 110] on div "BIOL 1107 [PERSON_NAME]" at bounding box center [127, 113] width 69 height 6
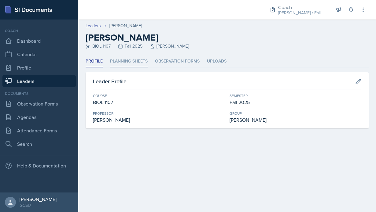
click at [126, 61] on li "Planning Sheets" at bounding box center [129, 62] width 38 height 12
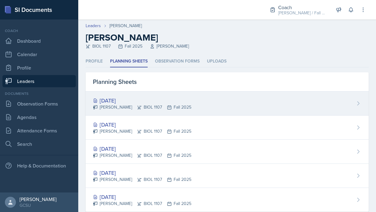
click at [137, 92] on div "[DATE] [PERSON_NAME] BIOL 1107 Fall 2025" at bounding box center [227, 104] width 283 height 24
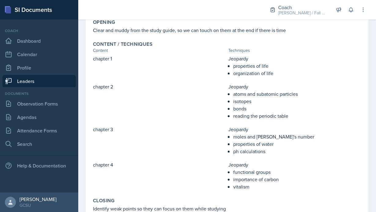
scroll to position [103, 0]
